Goal: Find specific page/section: Find specific page/section

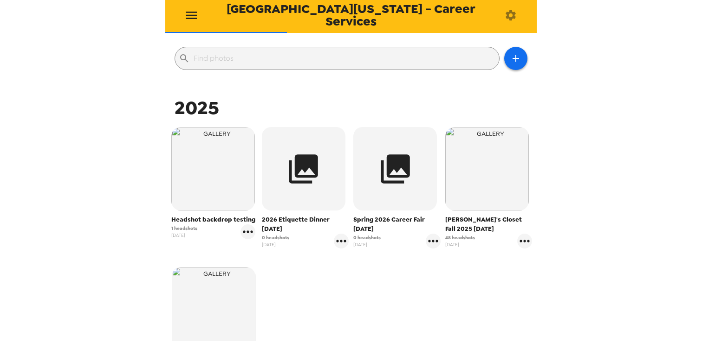
scroll to position [232, 0]
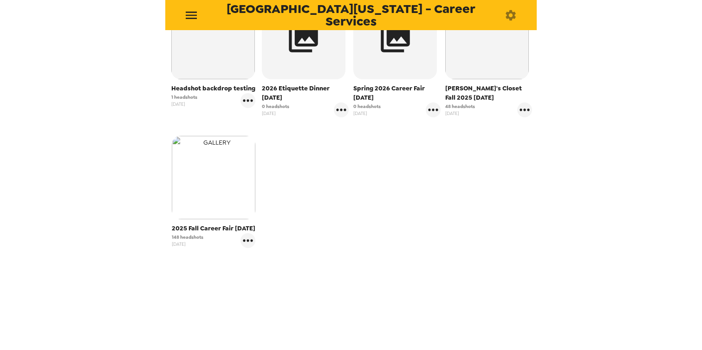
click at [229, 178] on img "button" at bounding box center [214, 178] width 84 height 84
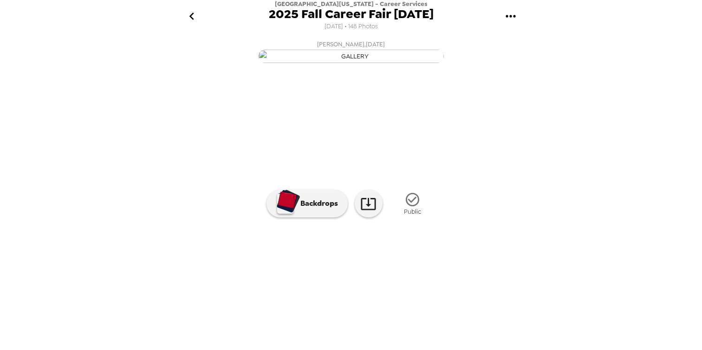
scroll to position [58, 0]
click at [443, 300] on img at bounding box center [426, 276] width 71 height 48
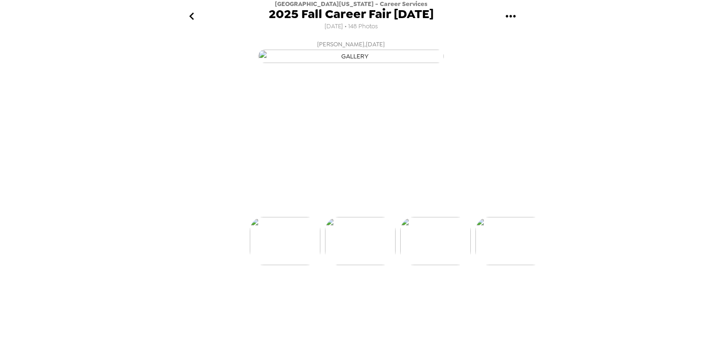
scroll to position [0, 75]
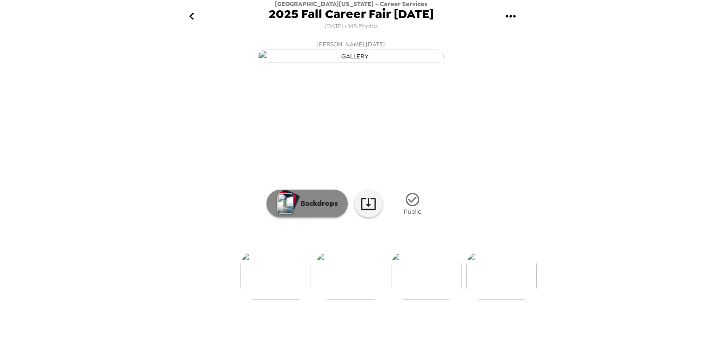
click at [300, 209] on p "Backdrops" at bounding box center [317, 203] width 42 height 11
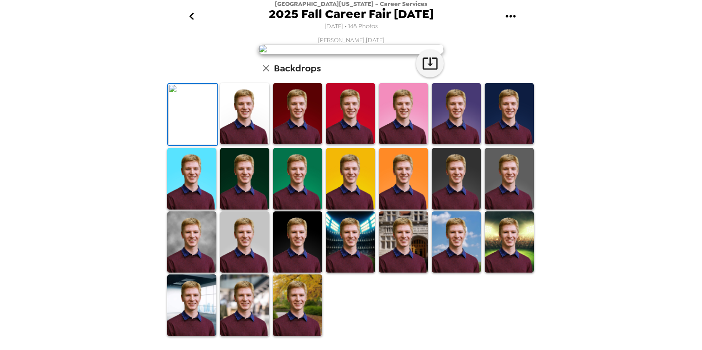
scroll to position [0, 0]
click at [504, 193] on div "[PERSON_NAME] , [DATE] Backdrops" at bounding box center [350, 186] width 371 height 301
click at [260, 74] on icon "button" at bounding box center [265, 68] width 11 height 11
